Goal: Task Accomplishment & Management: Use online tool/utility

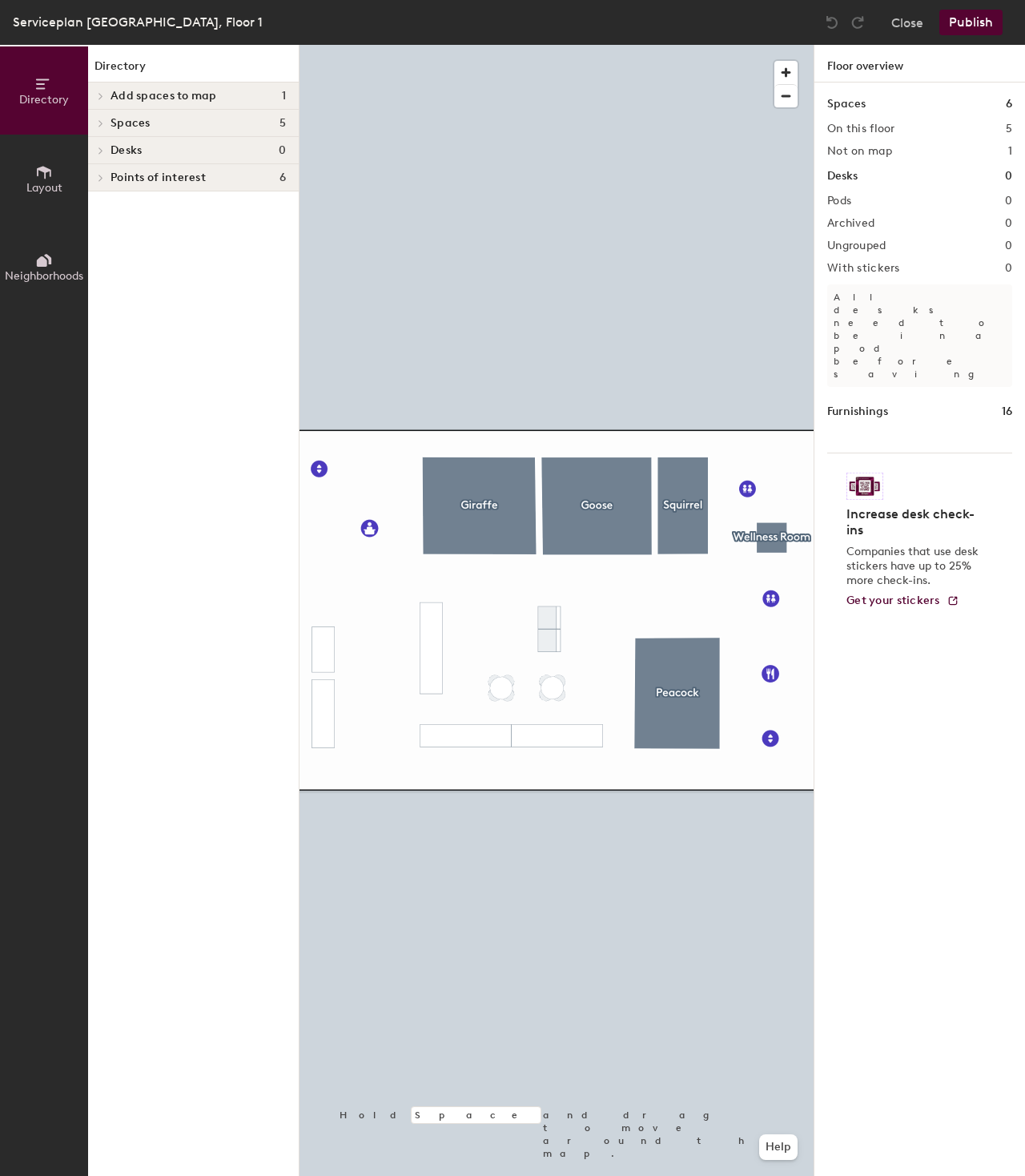
click at [98, 120] on icon at bounding box center [100, 123] width 6 height 8
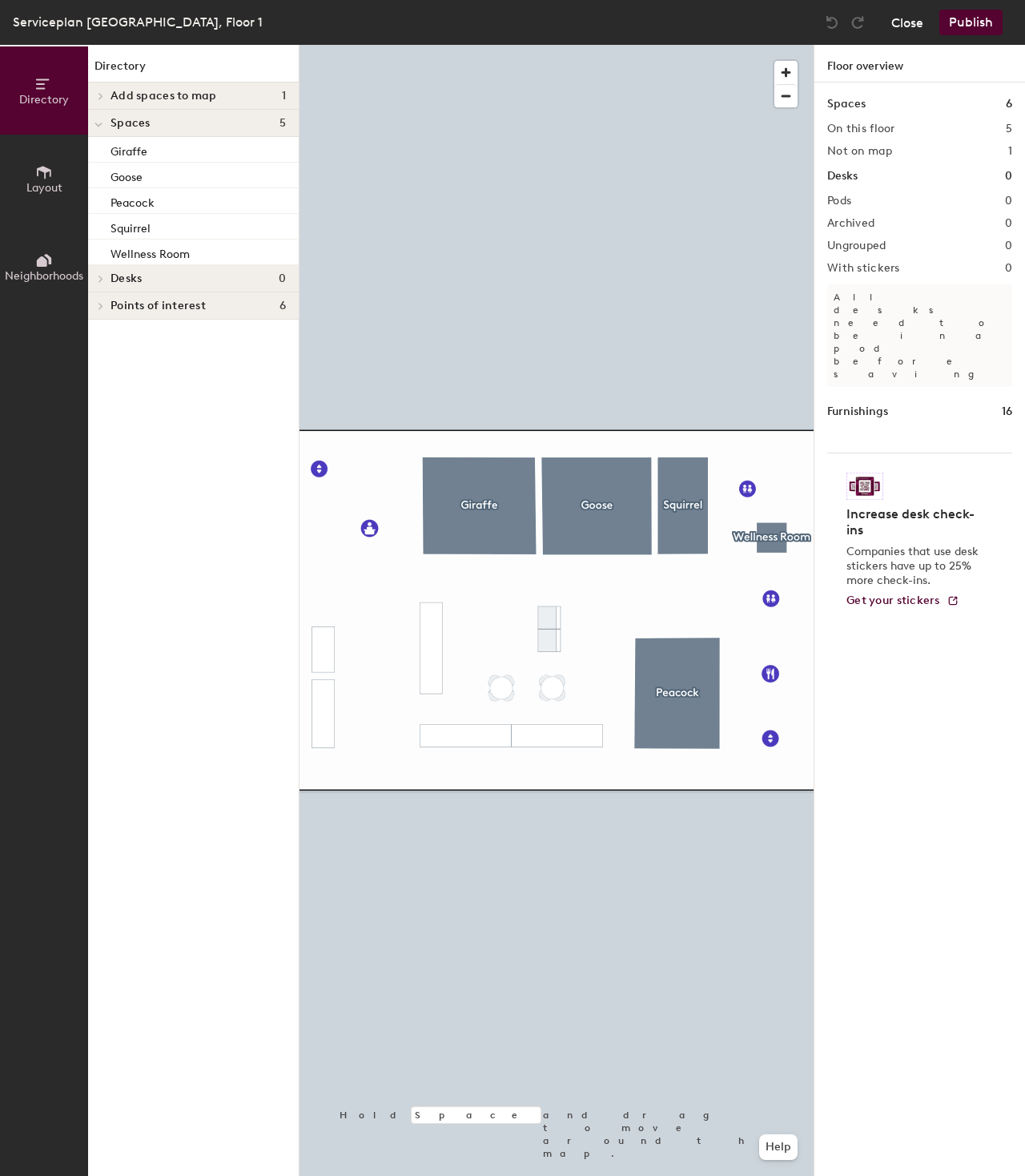
click at [909, 22] on button "Close" at bounding box center [907, 22] width 32 height 26
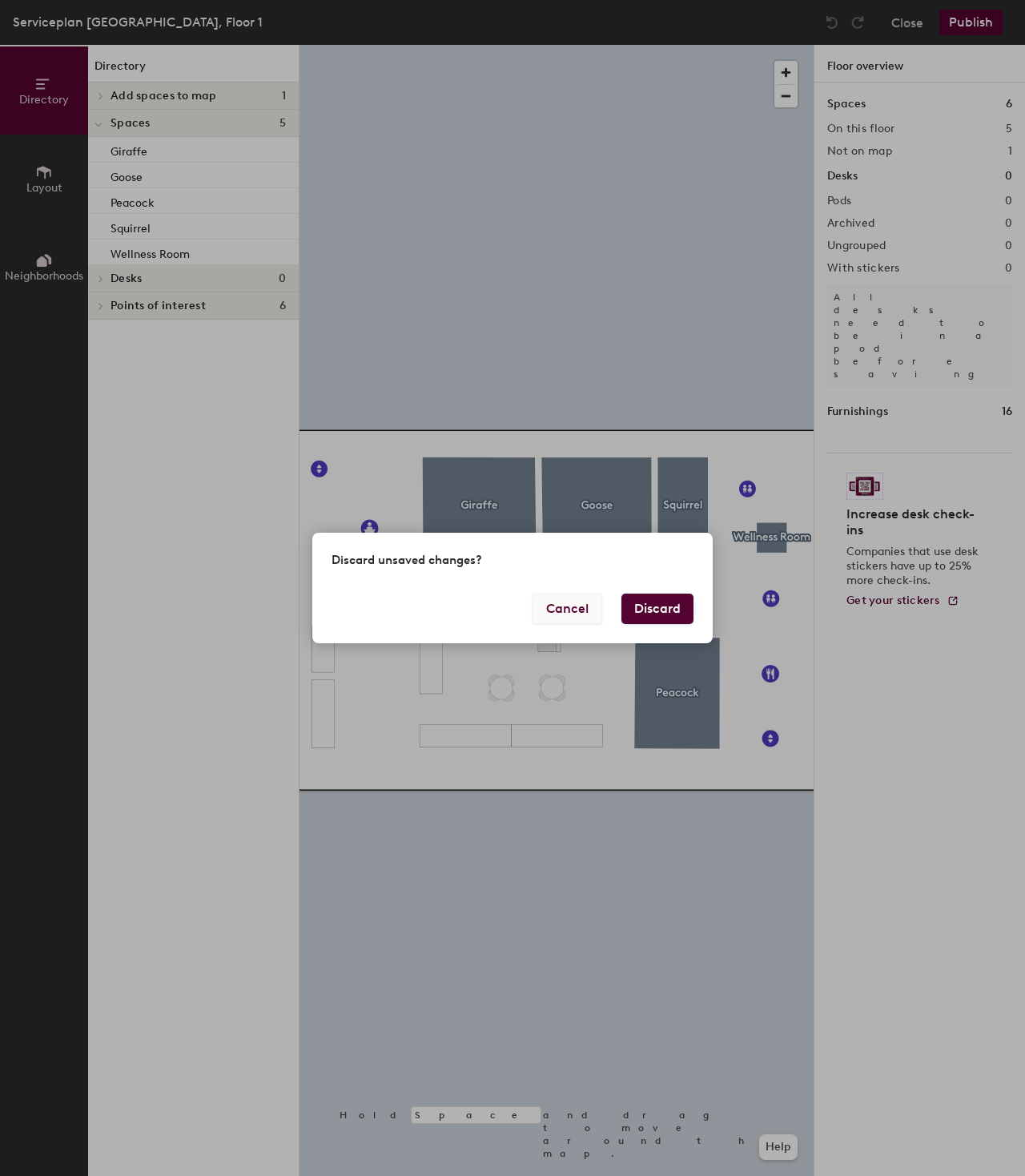
click at [583, 608] on button "Cancel" at bounding box center [567, 608] width 70 height 30
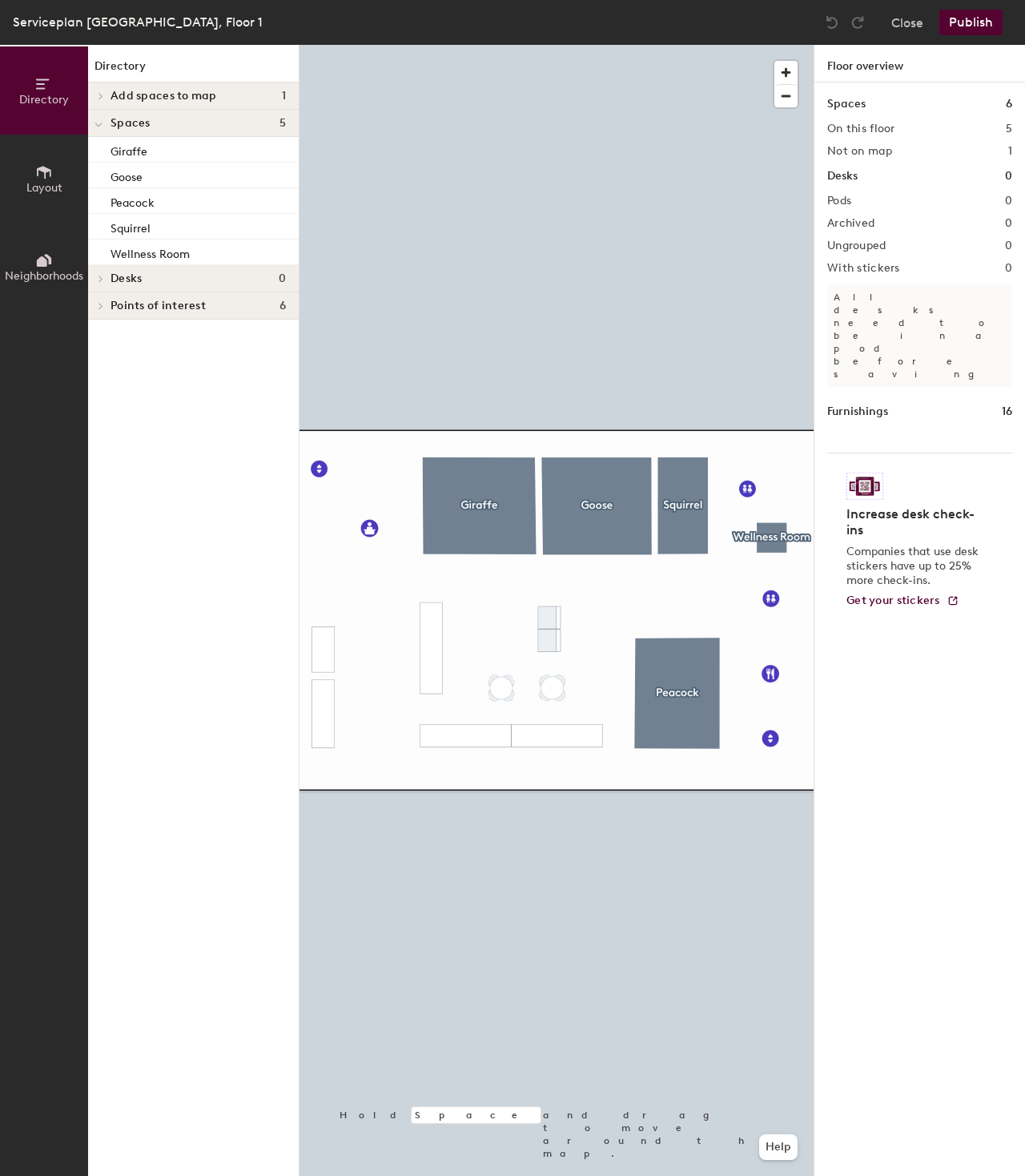
click at [162, 93] on span "Add spaces to map" at bounding box center [164, 96] width 106 height 12
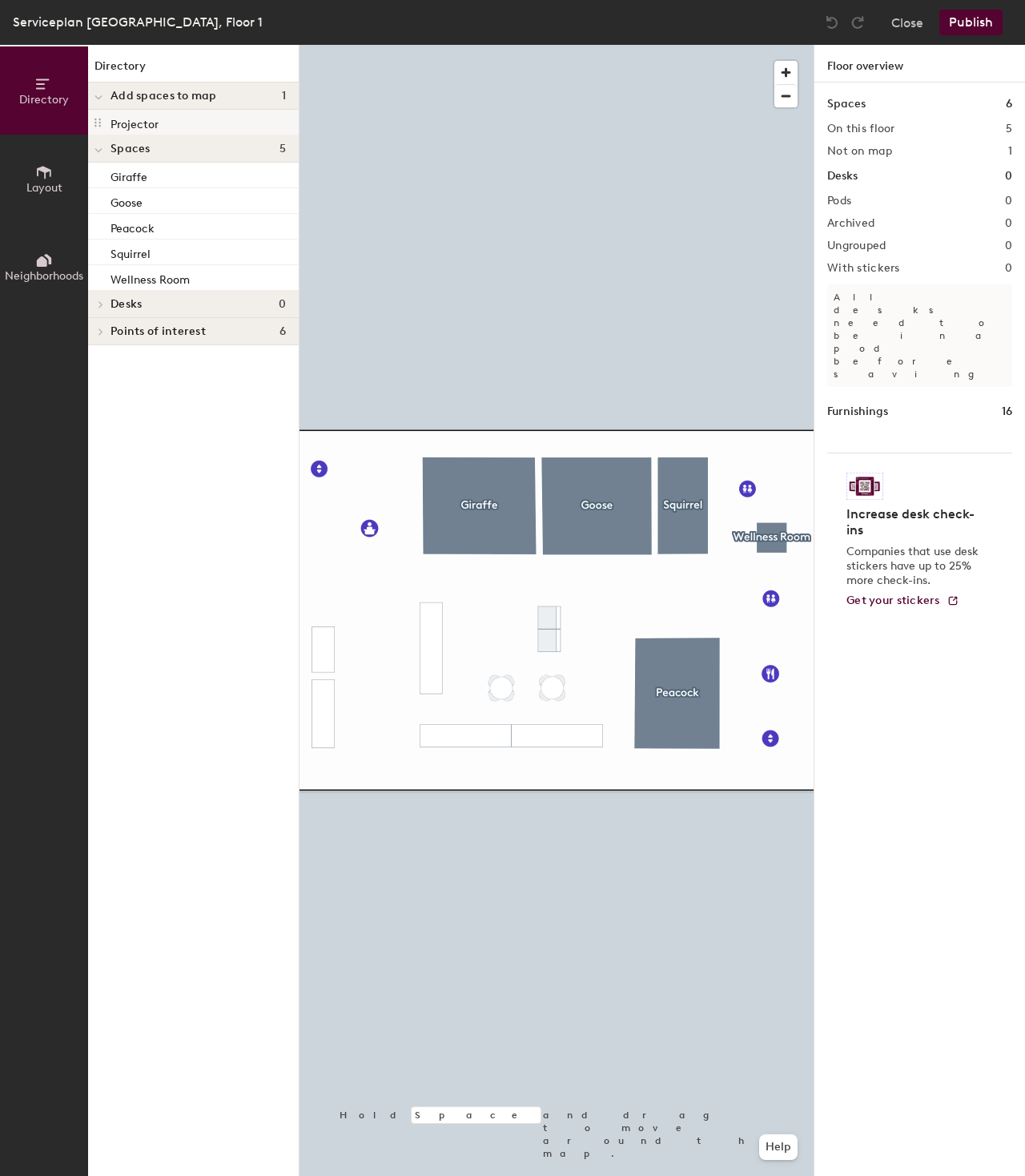
click at [174, 126] on div "Projector" at bounding box center [194, 122] width 211 height 26
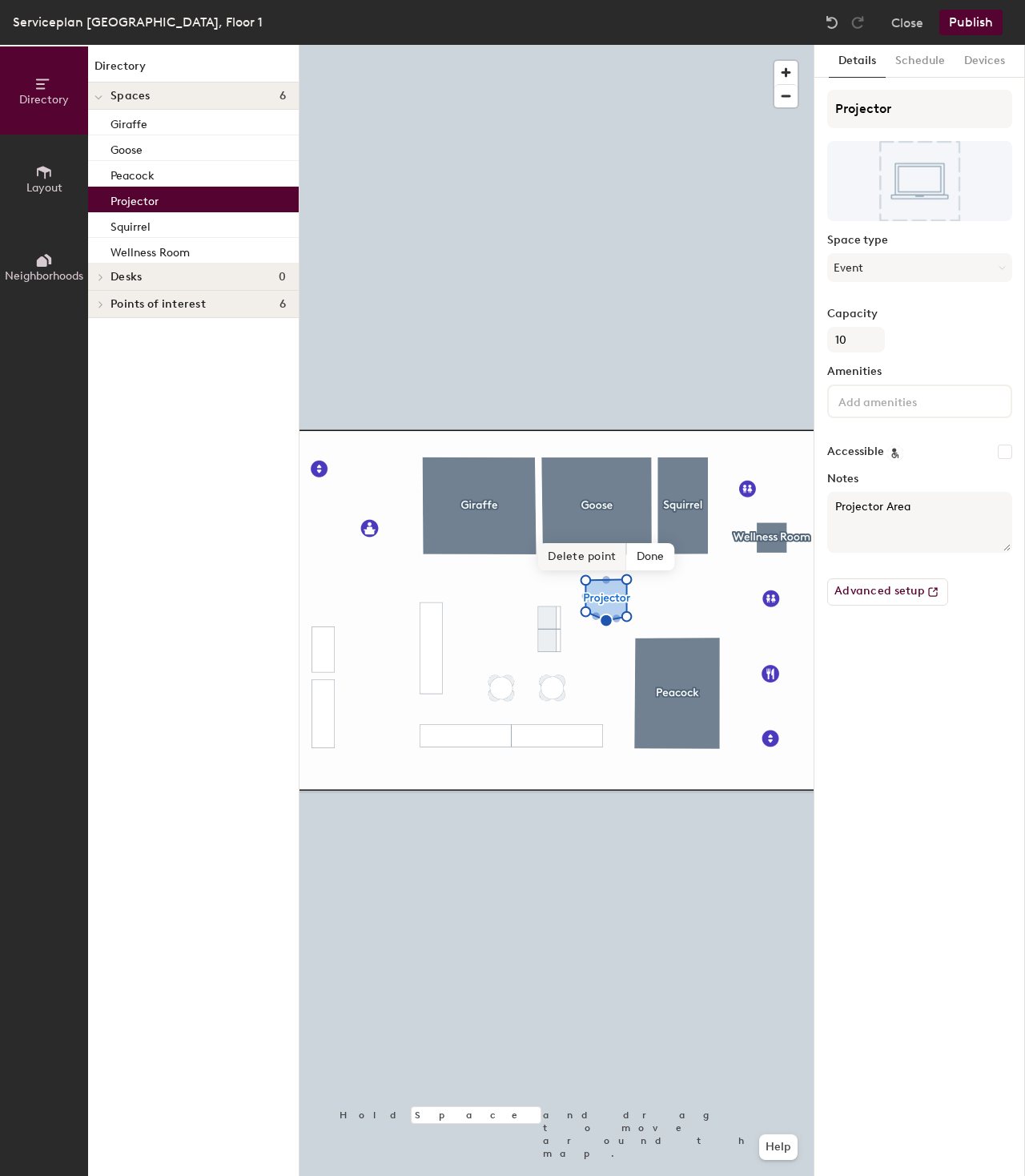
click at [585, 565] on span "Delete point" at bounding box center [582, 556] width 89 height 27
click at [584, 556] on span "Remove" at bounding box center [582, 556] width 64 height 27
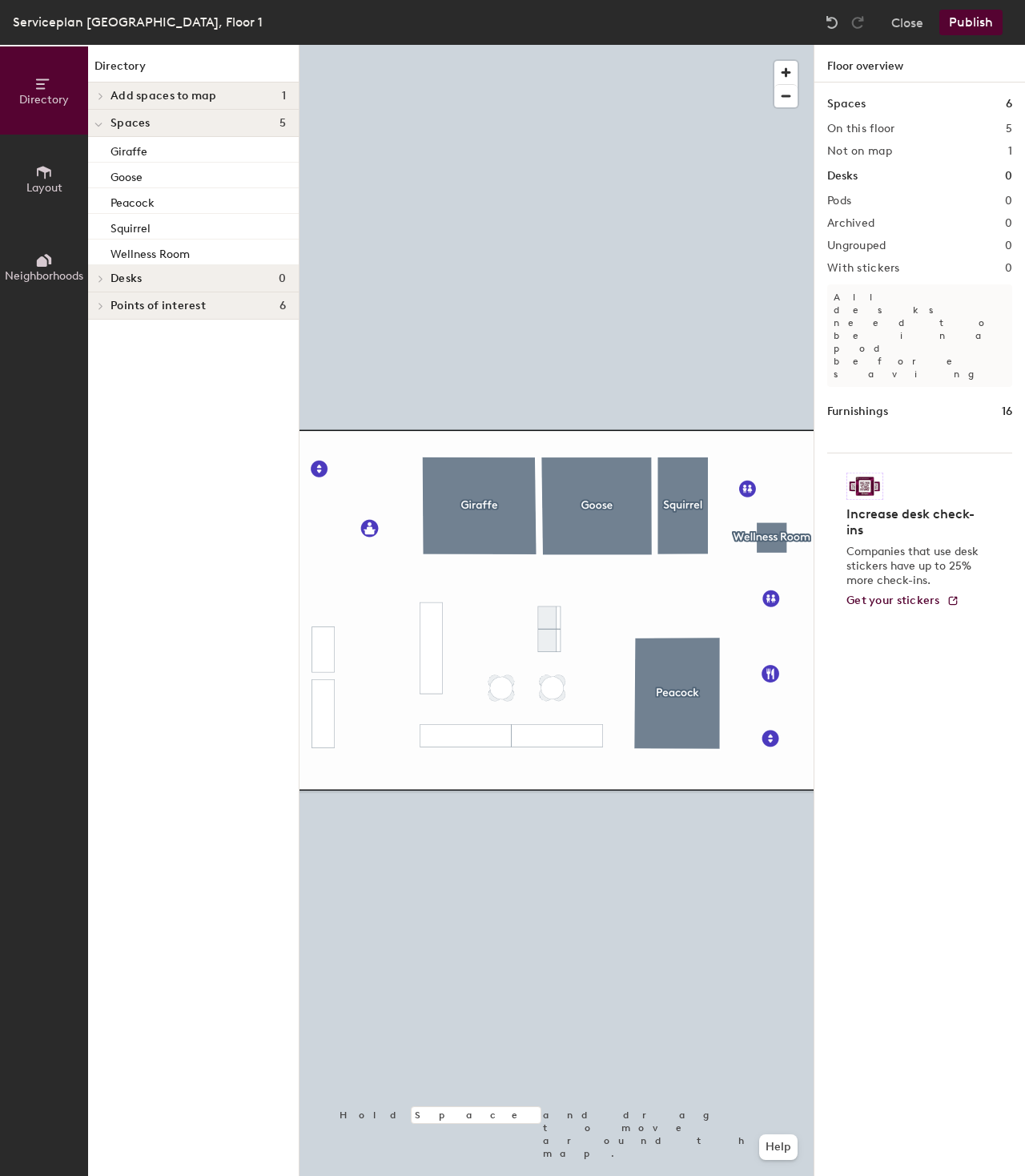
click at [200, 98] on span "Add spaces to map" at bounding box center [164, 96] width 106 height 12
